Goal: Task Accomplishment & Management: Complete application form

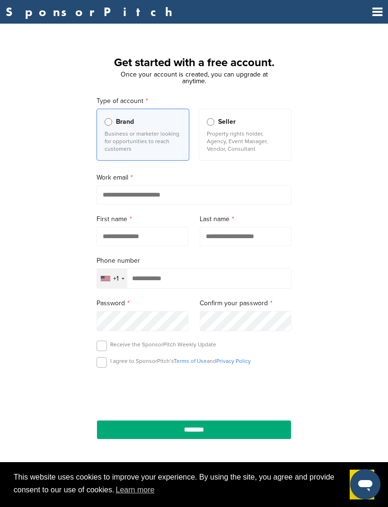
click at [253, 197] on input "email" at bounding box center [193, 194] width 195 height 19
type input "**********"
click at [163, 238] on input "text" at bounding box center [142, 236] width 92 height 19
type input "*******"
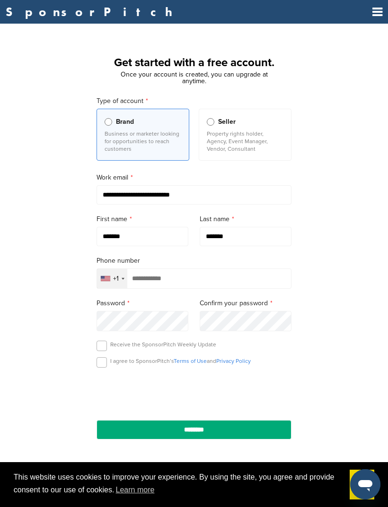
click at [253, 276] on input "tel" at bounding box center [193, 278] width 195 height 20
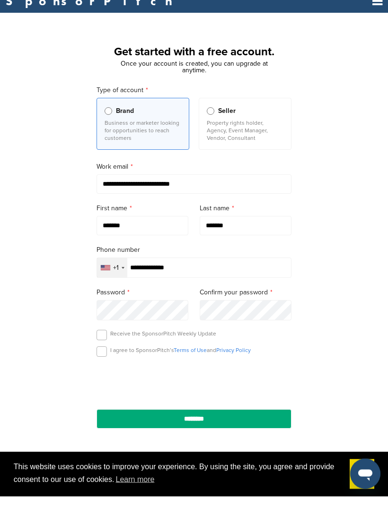
type input "**********"
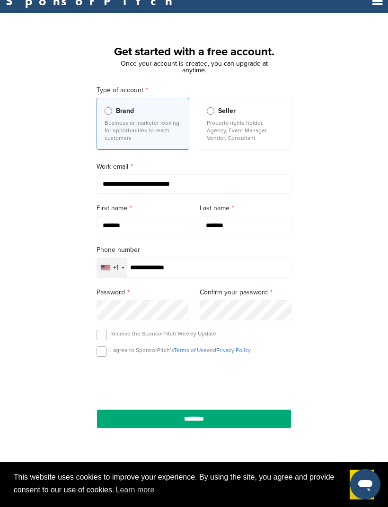
scroll to position [10, 0]
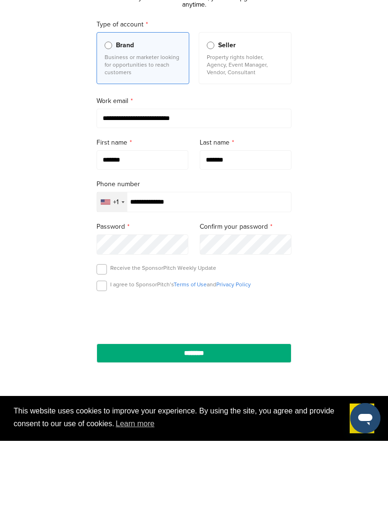
click at [110, 347] on p "I agree to SponsorPitch’s Terms of Use and Privacy Policy" at bounding box center [180, 351] width 140 height 8
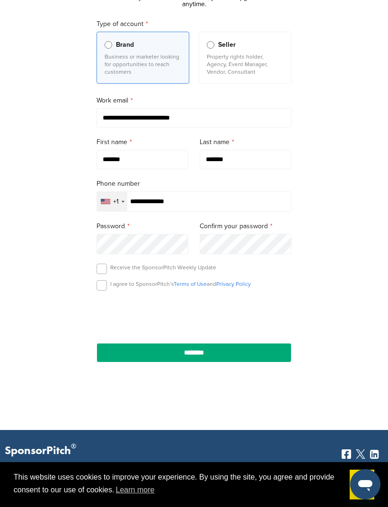
click at [104, 288] on label at bounding box center [101, 285] width 10 height 10
click at [257, 359] on input "********" at bounding box center [193, 352] width 195 height 19
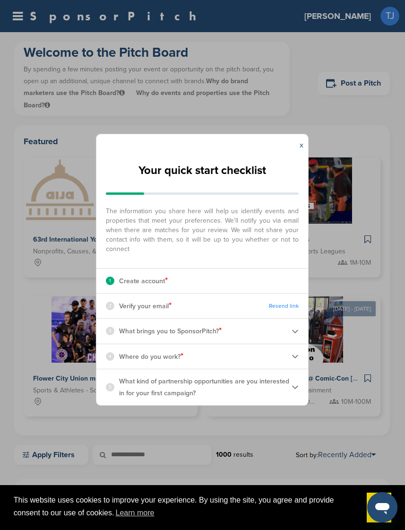
click at [343, 212] on div "x Your quick start checklist The information you share here will help us identi…" at bounding box center [202, 265] width 405 height 530
click at [39, 362] on div "x Your quick start checklist The information you share here will help us identi…" at bounding box center [202, 265] width 405 height 530
click at [48, 356] on div "x Your quick start checklist The information you share here will help us identi…" at bounding box center [202, 265] width 405 height 530
click at [256, 297] on div "2 Verify your email * Resend link" at bounding box center [202, 305] width 212 height 25
click at [142, 306] on p "Verify your email *" at bounding box center [145, 306] width 52 height 12
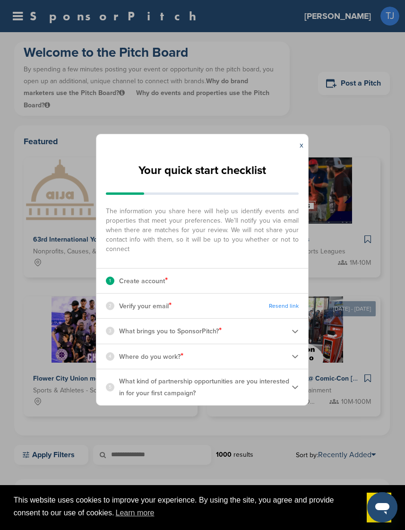
click at [132, 280] on p "Create account *" at bounding box center [143, 281] width 49 height 12
click at [156, 281] on p "Create account *" at bounding box center [143, 281] width 49 height 12
click at [162, 292] on div "1 Create account *" at bounding box center [202, 280] width 212 height 25
click at [168, 283] on span "*" at bounding box center [166, 280] width 3 height 10
click at [170, 282] on div "1 Create account *" at bounding box center [202, 280] width 212 height 25
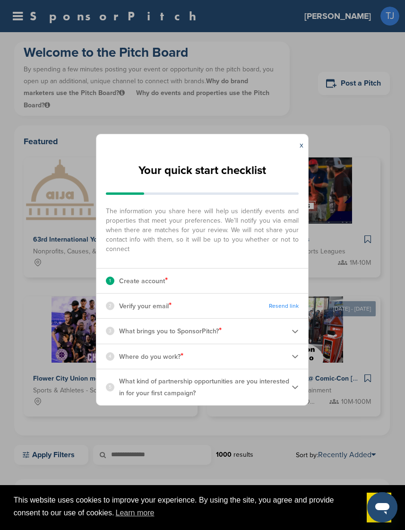
click at [164, 305] on p "Verify your email *" at bounding box center [145, 306] width 52 height 12
